Goal: Navigation & Orientation: Find specific page/section

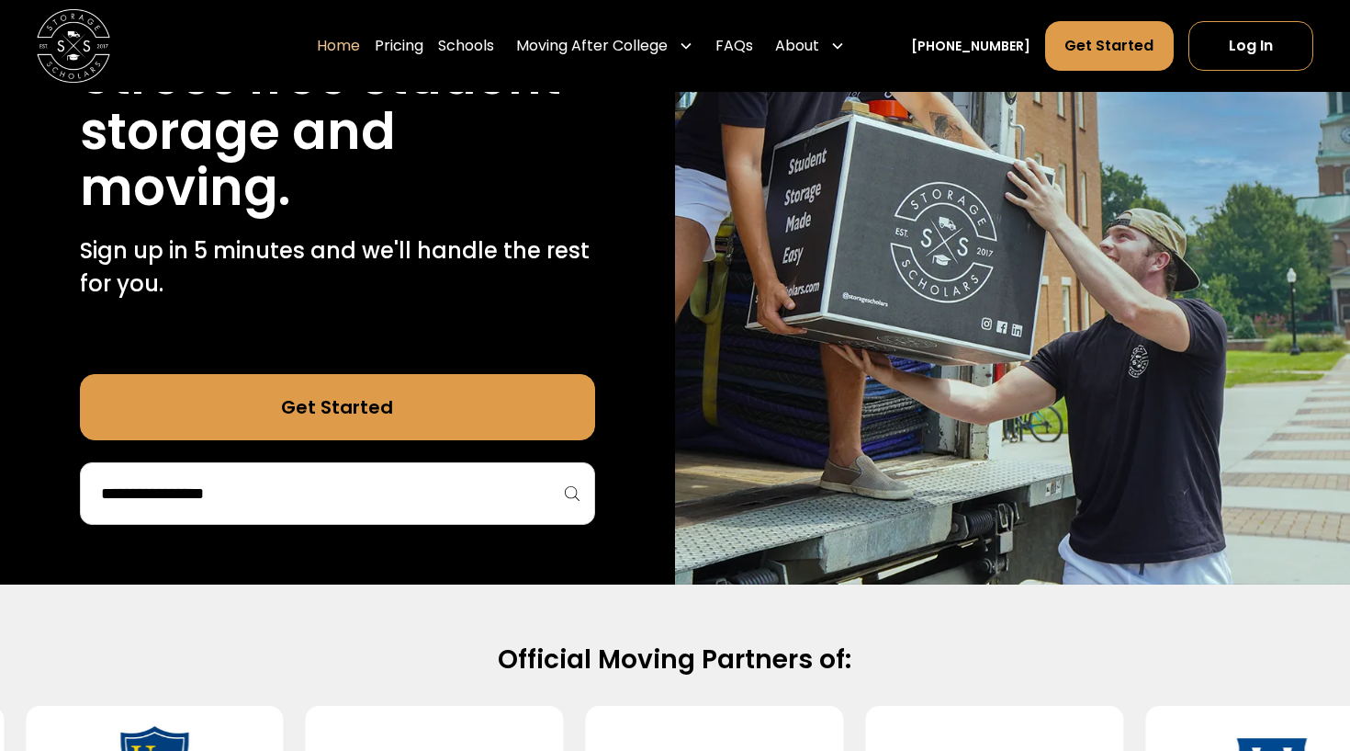
scroll to position [294, 0]
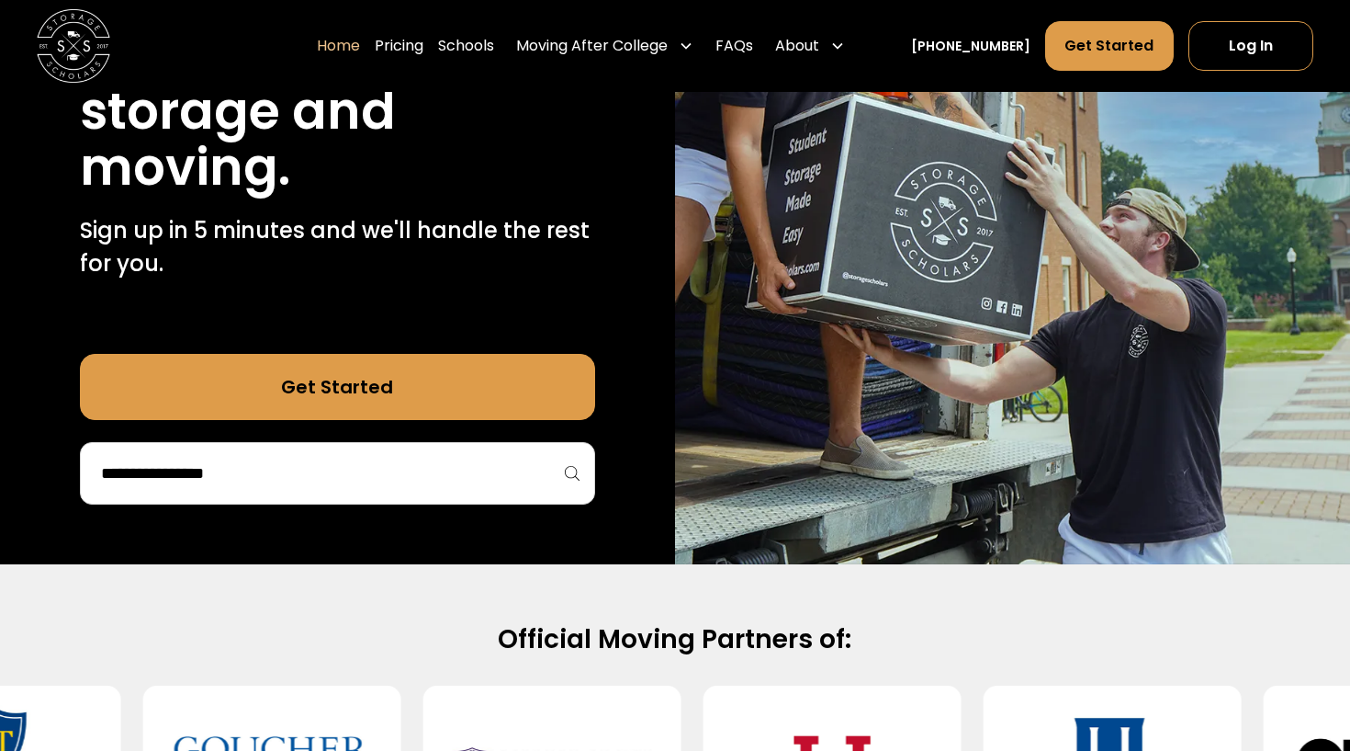
click at [311, 476] on input "search" at bounding box center [337, 473] width 477 height 31
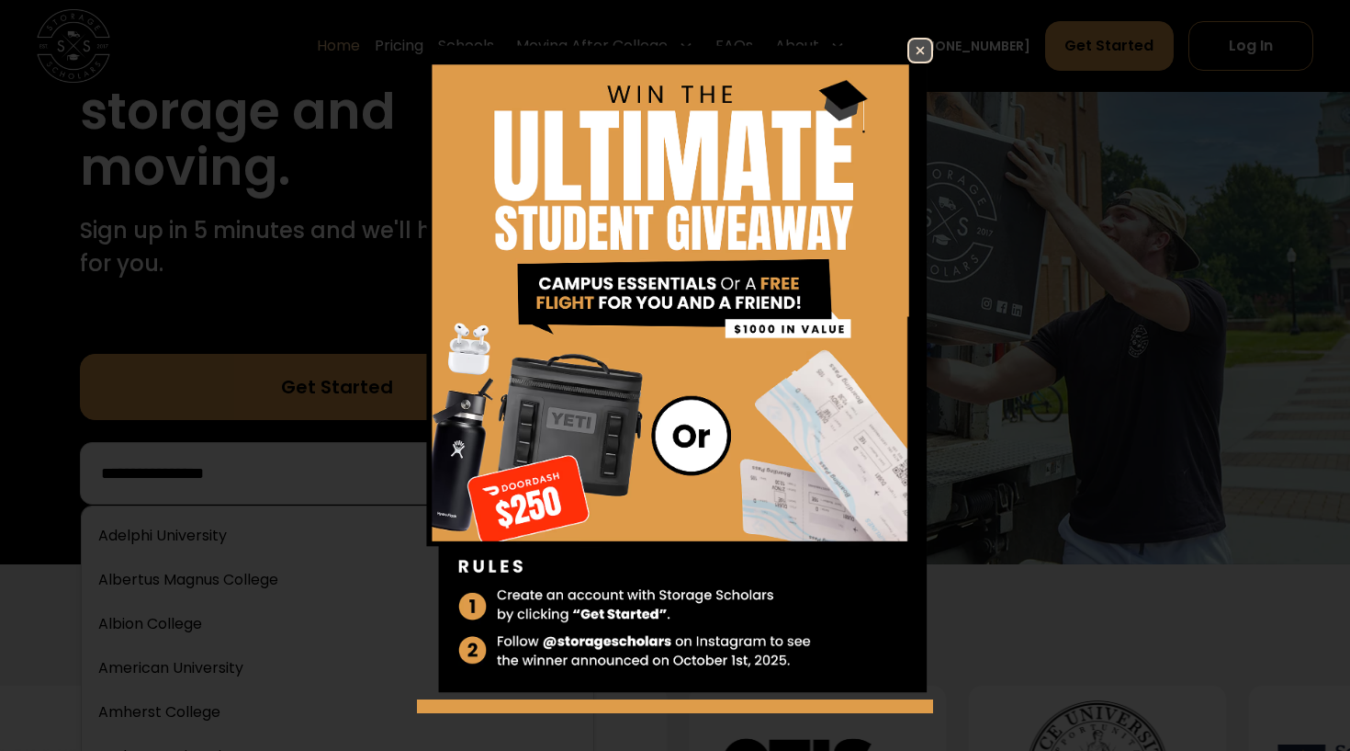
click at [919, 55] on img at bounding box center [921, 51] width 22 height 22
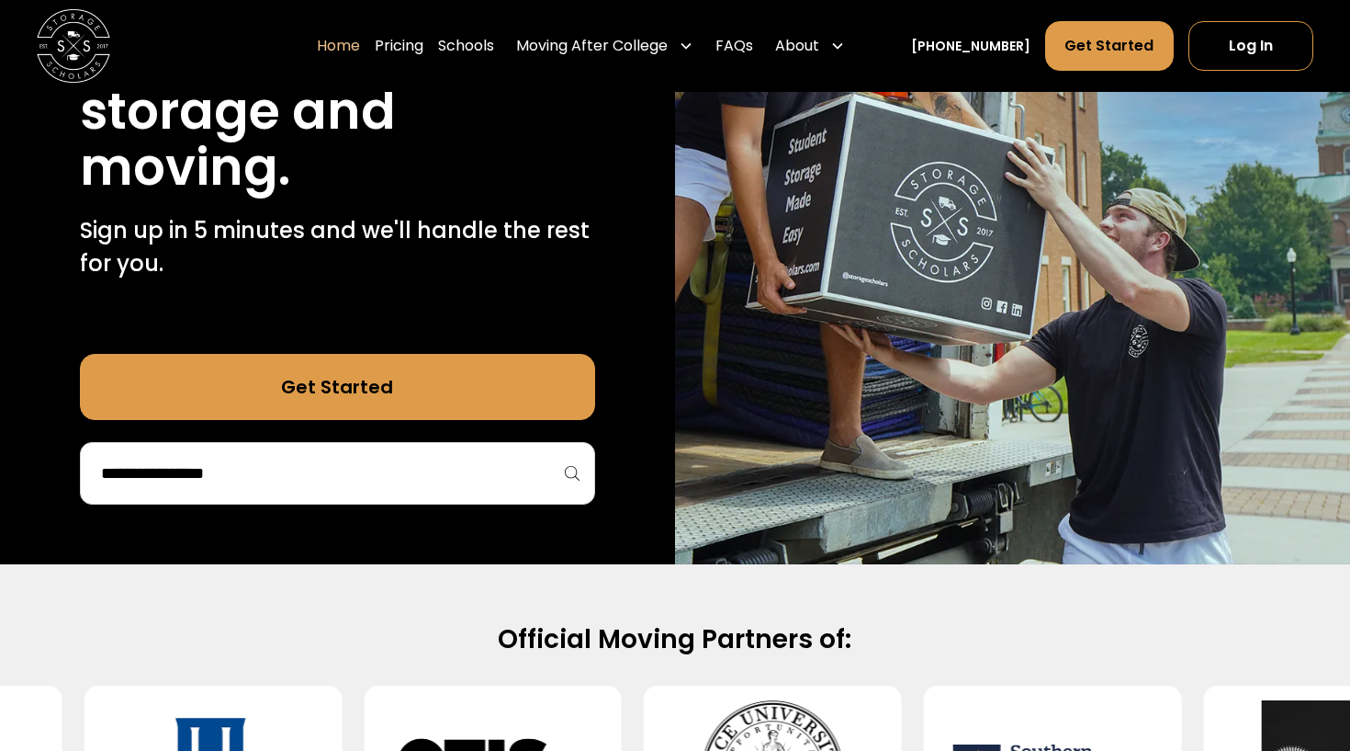
scroll to position [491, 0]
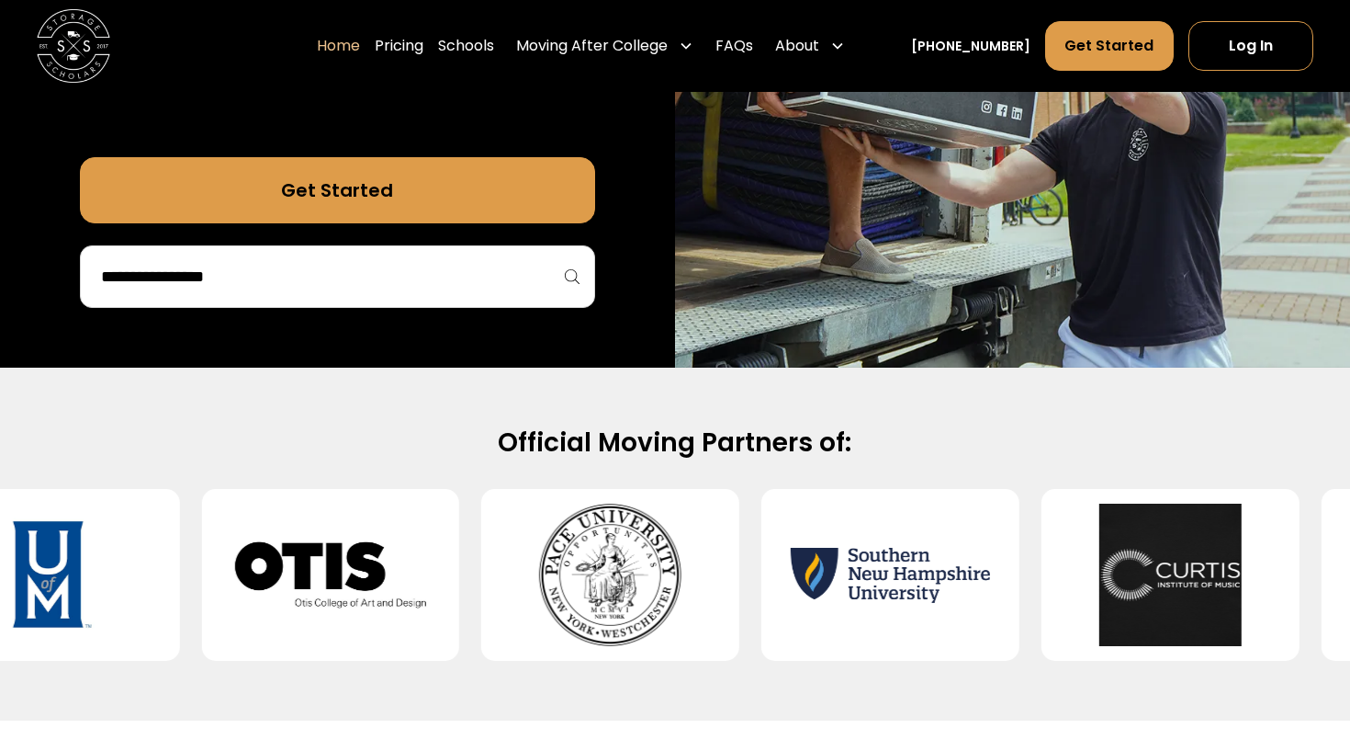
click at [390, 288] on input "search" at bounding box center [337, 276] width 477 height 31
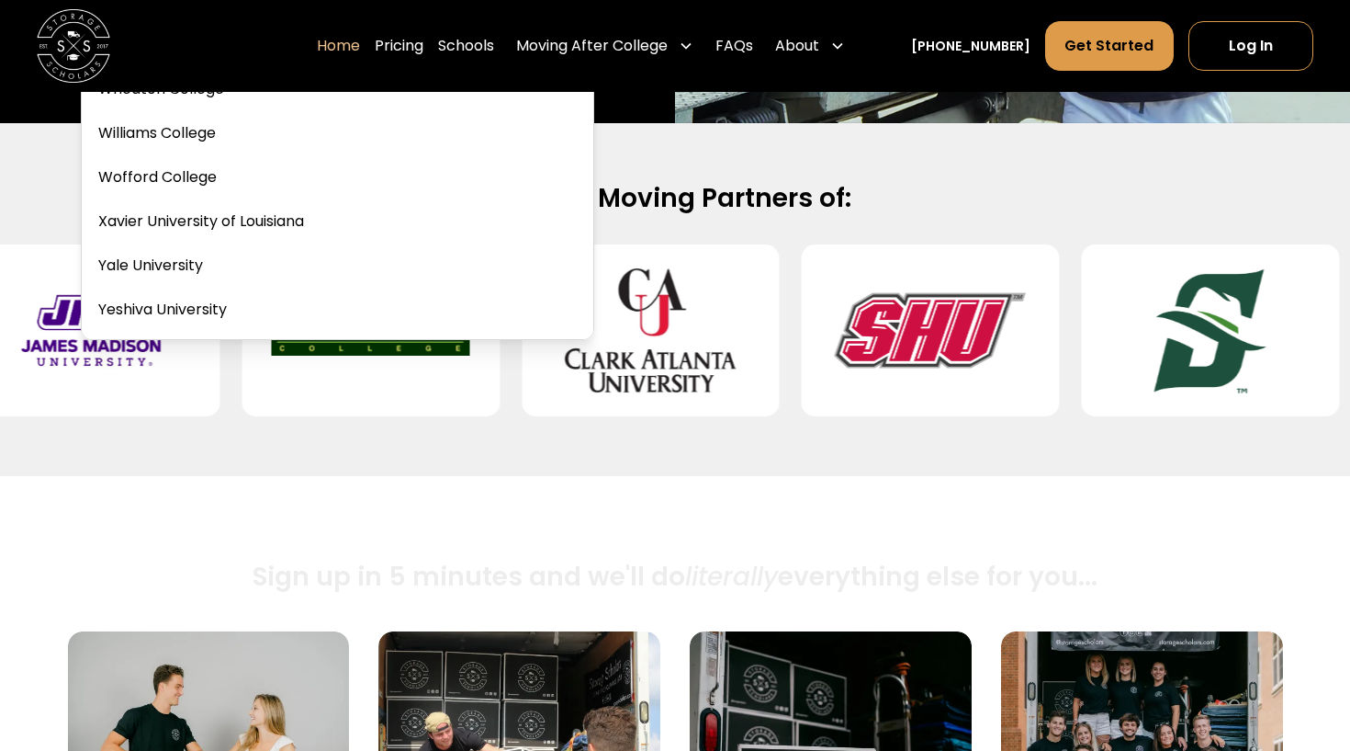
scroll to position [738, 0]
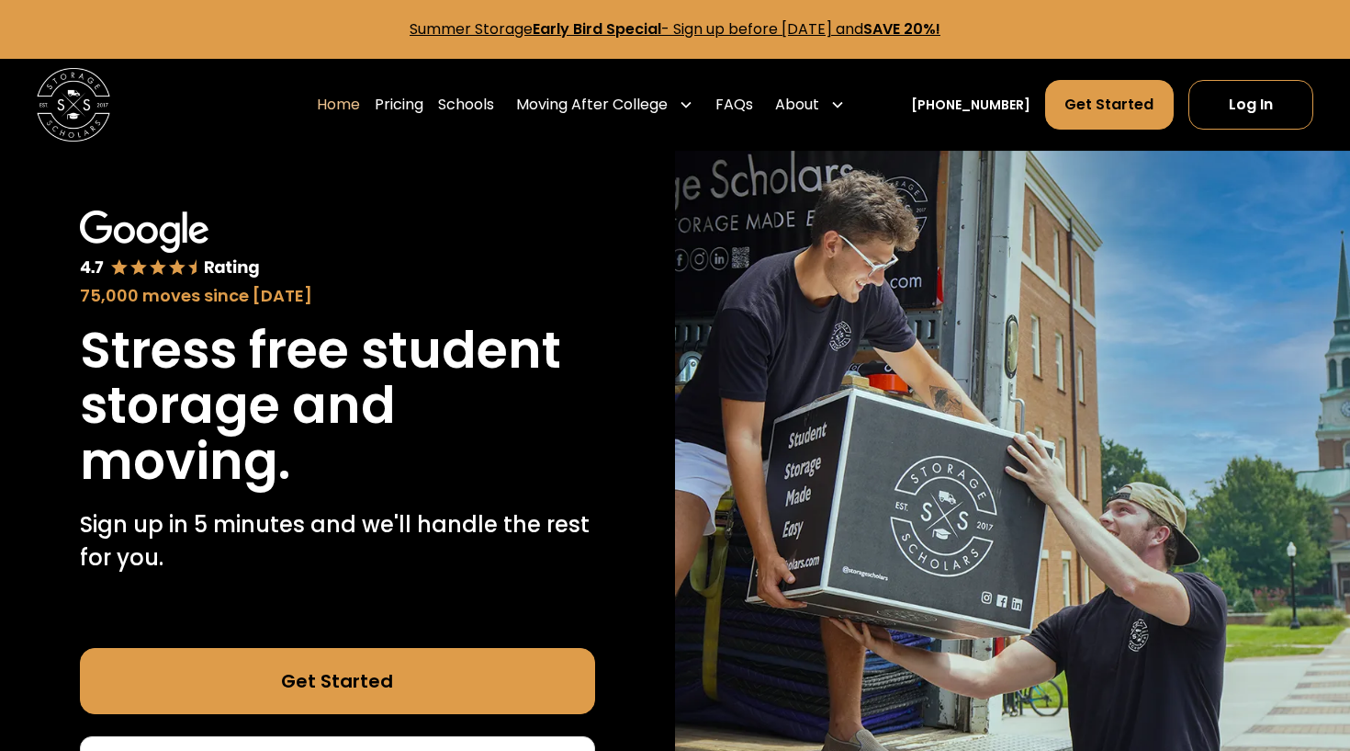
scroll to position [0, 0]
click at [424, 114] on link "Pricing" at bounding box center [399, 104] width 49 height 51
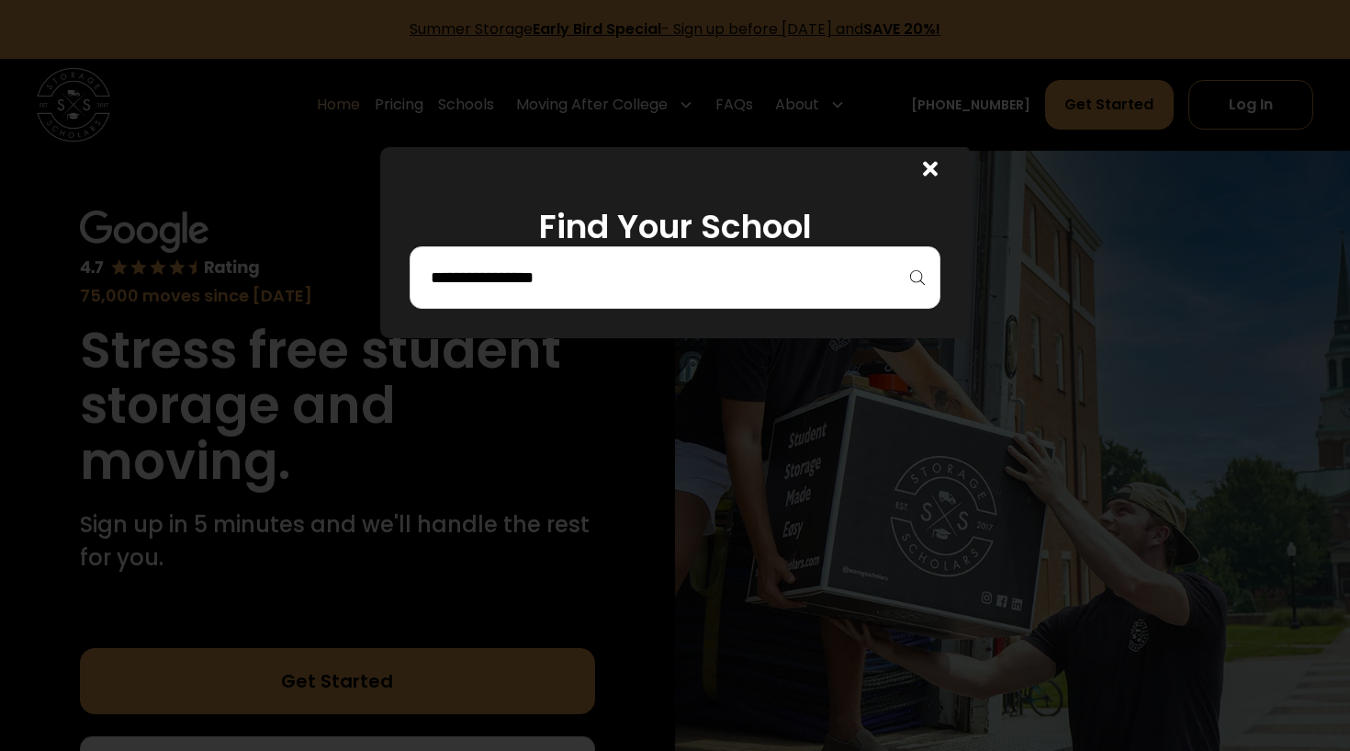
click at [575, 266] on input "search" at bounding box center [675, 277] width 492 height 31
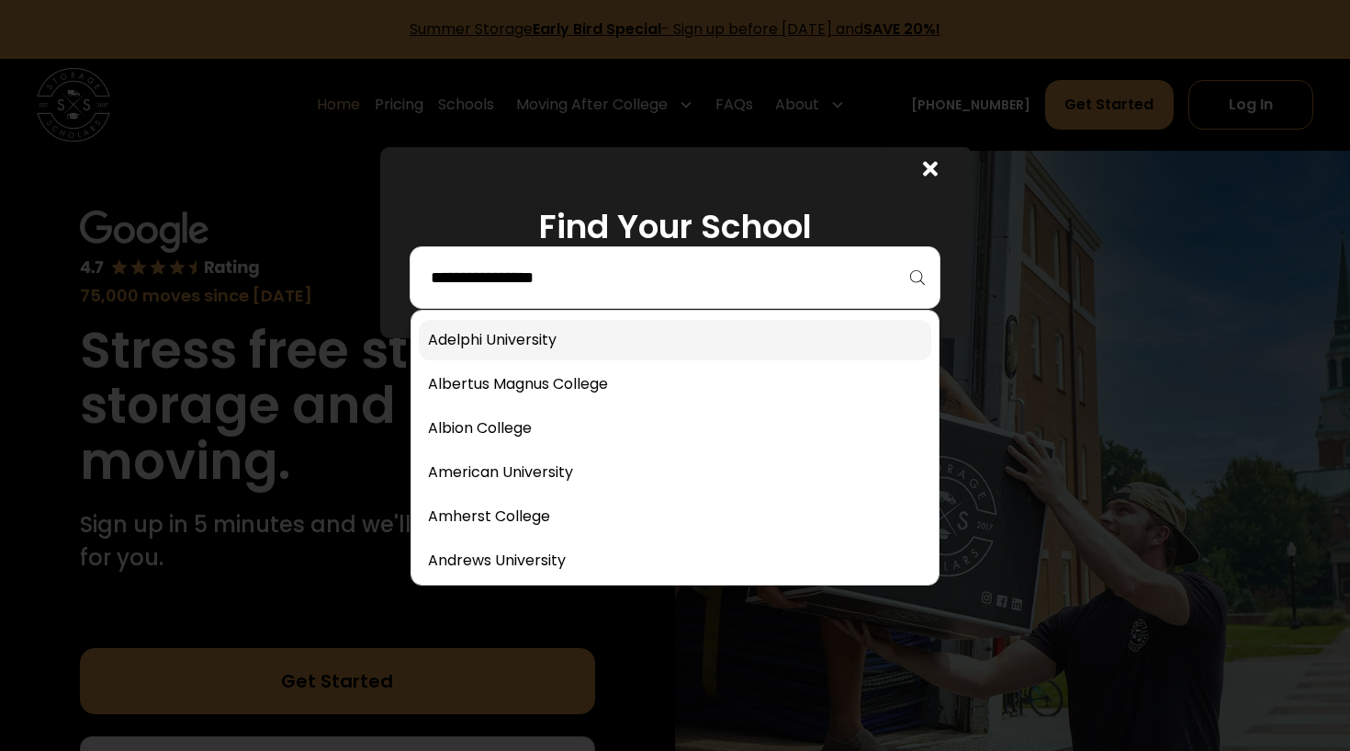
click at [546, 349] on link at bounding box center [675, 340] width 513 height 40
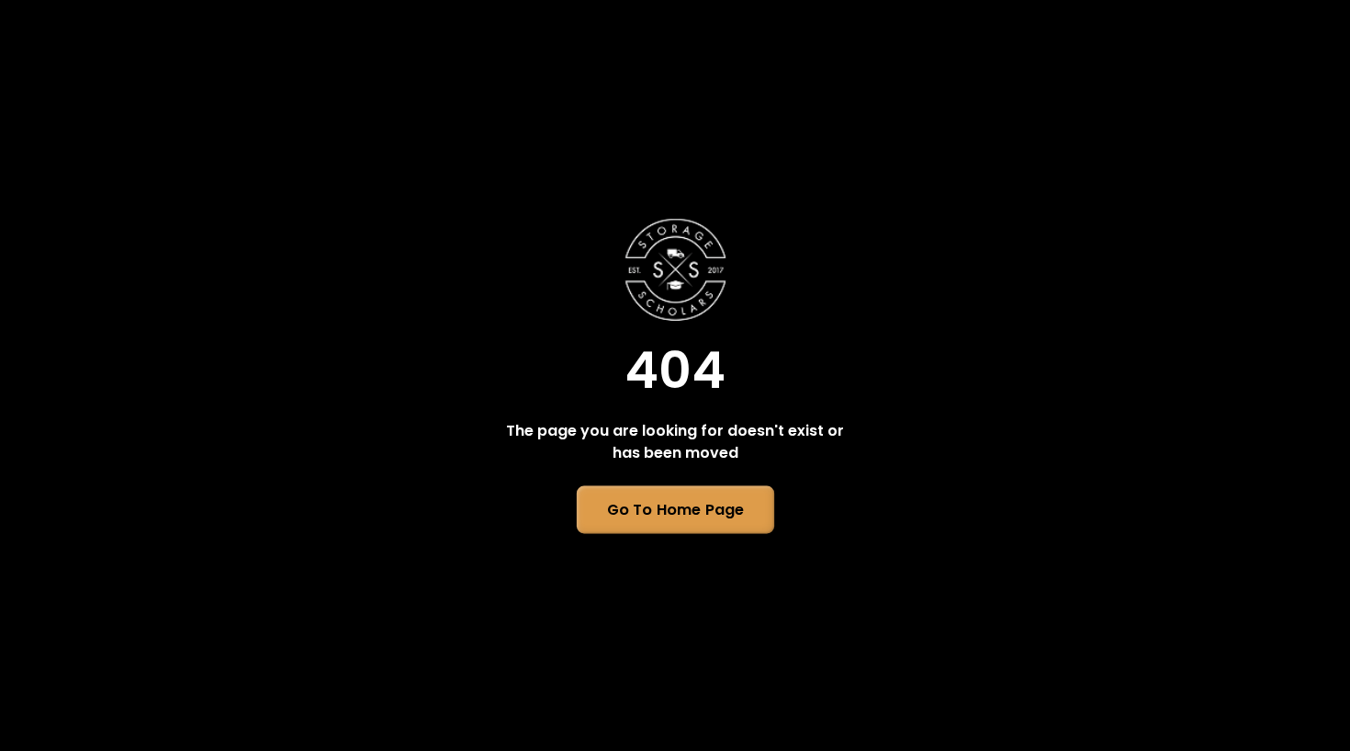
click at [721, 509] on link "Go To Home Page" at bounding box center [675, 510] width 198 height 48
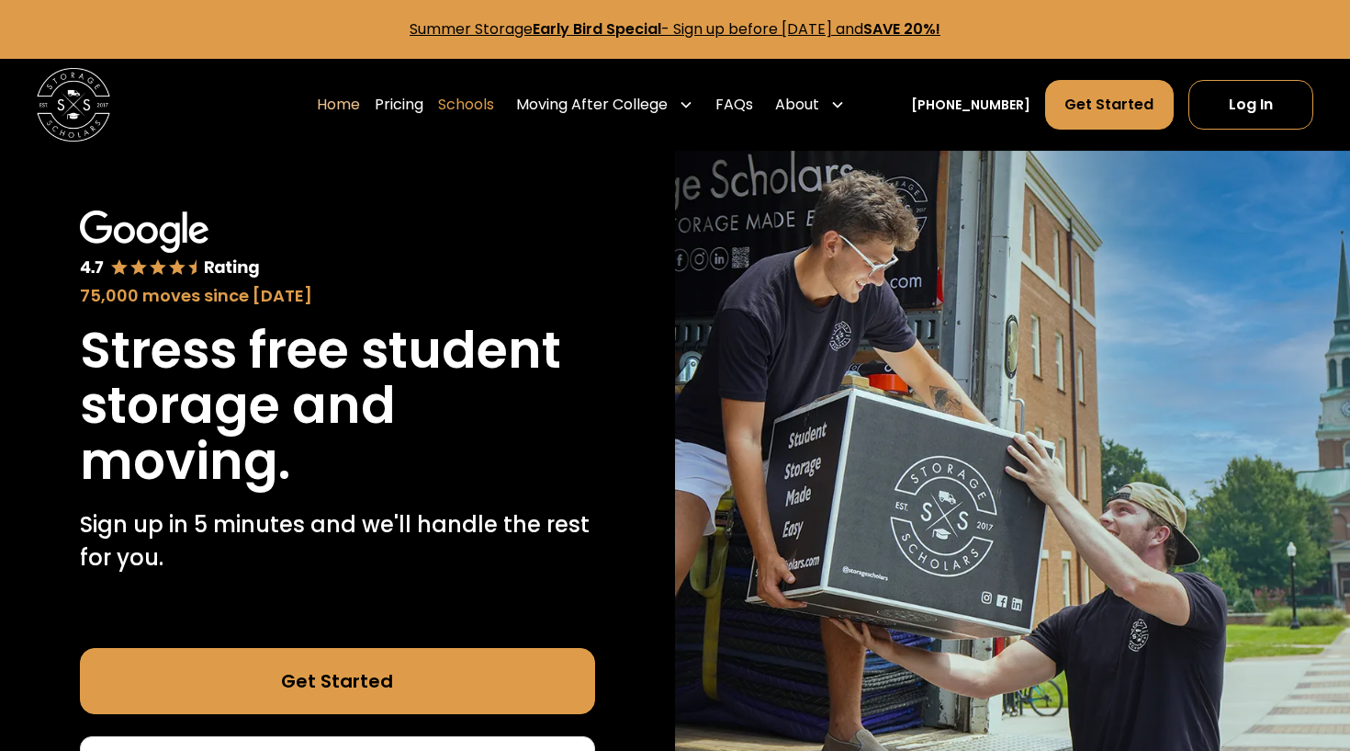
click at [492, 94] on link "Schools" at bounding box center [466, 104] width 56 height 51
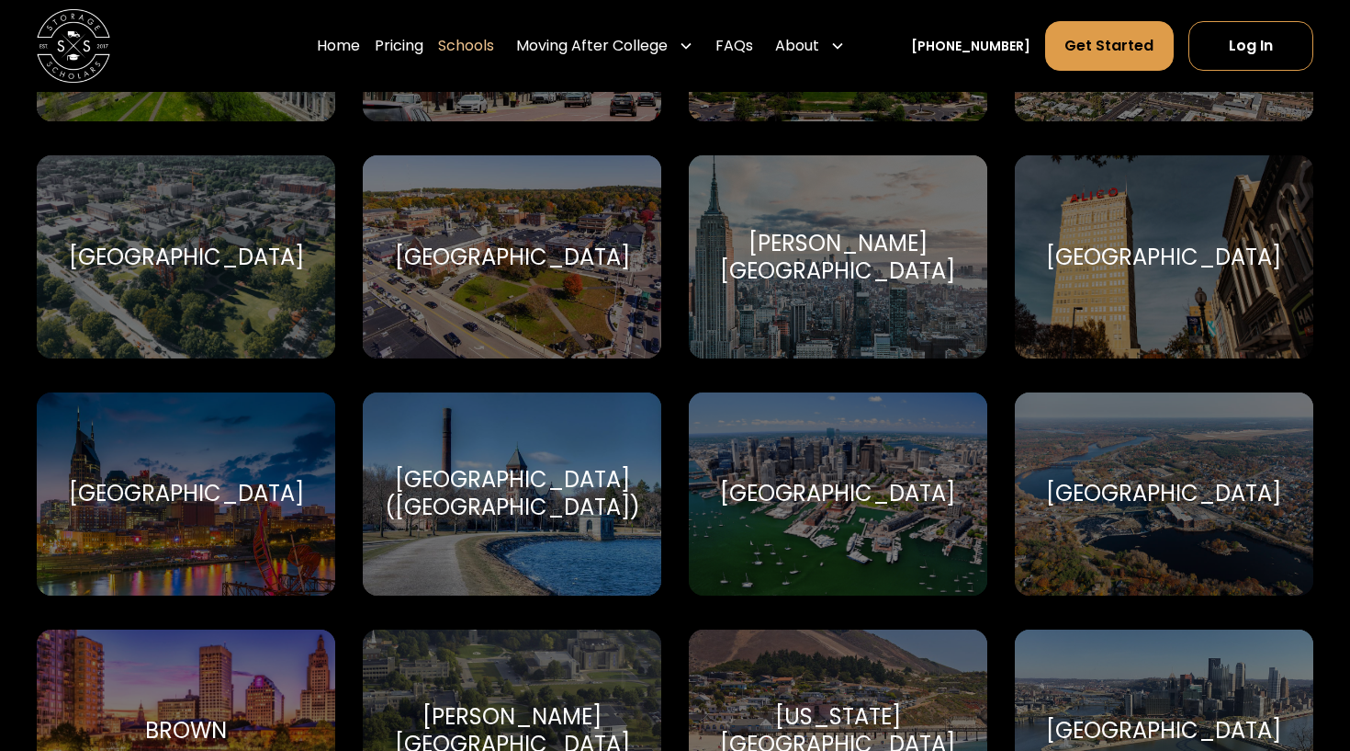
scroll to position [1015, 0]
click at [537, 474] on div "Boston College (BC) Boston College" at bounding box center [512, 492] width 299 height 203
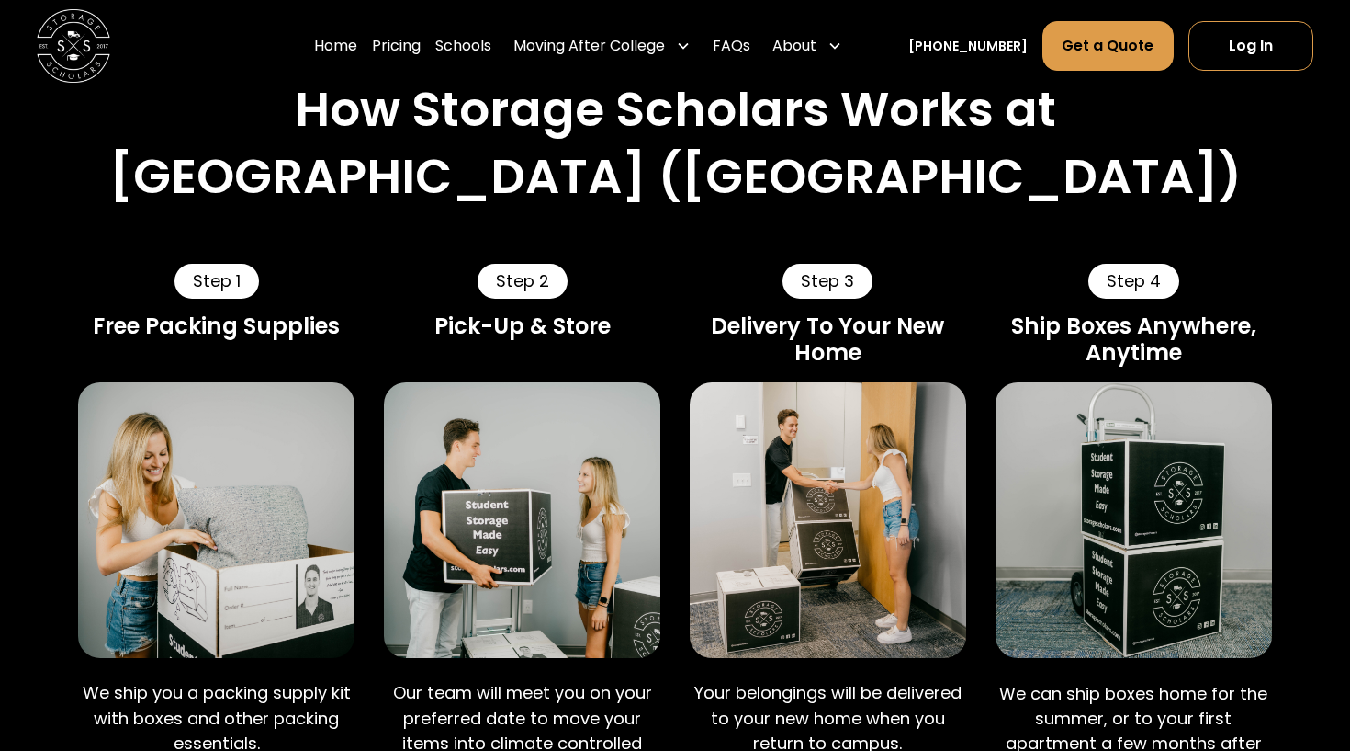
scroll to position [911, 0]
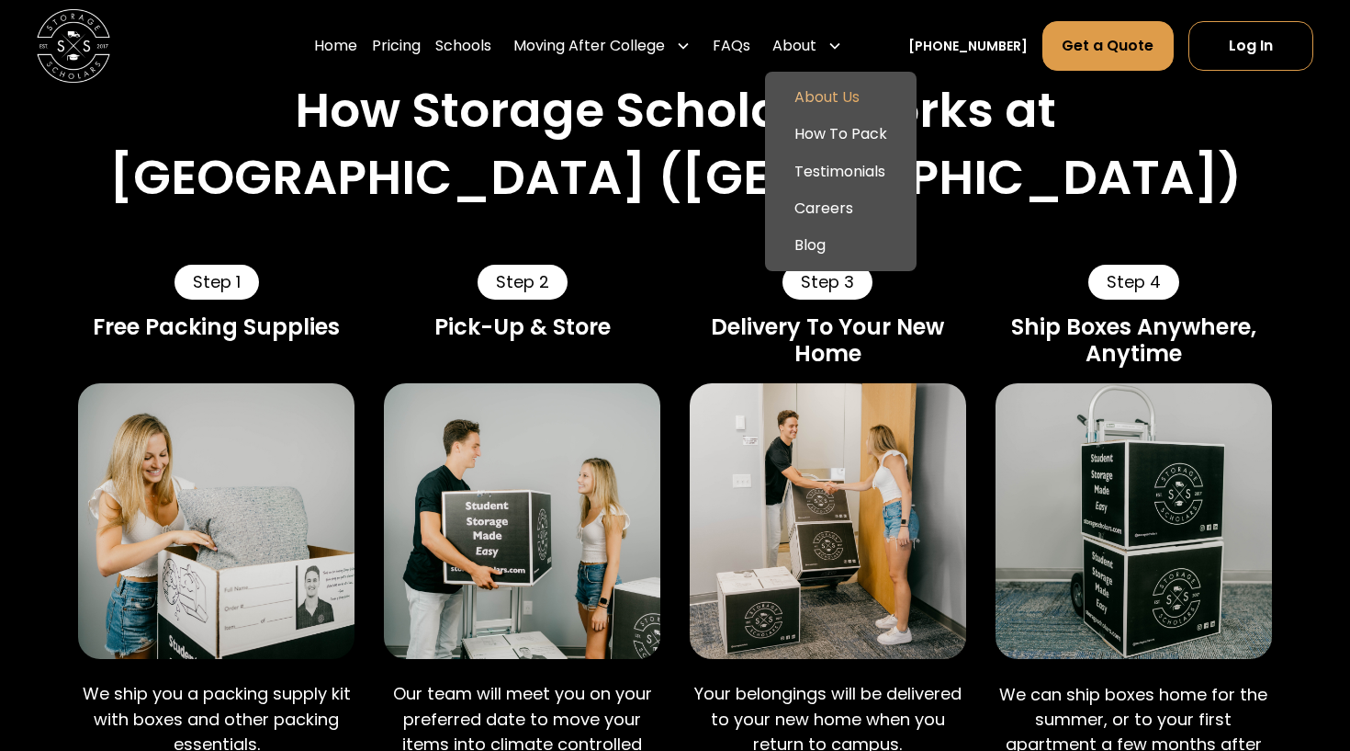
click at [858, 101] on link "About Us" at bounding box center [841, 97] width 137 height 37
